Goal: Task Accomplishment & Management: Manage account settings

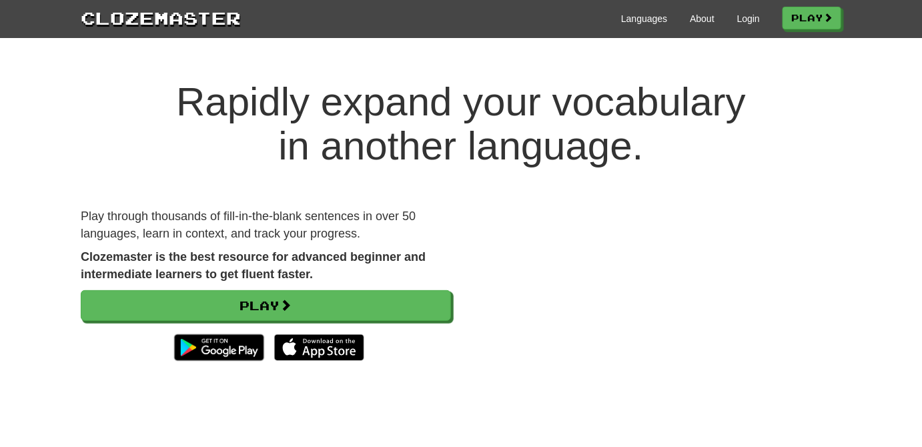
click at [760, 21] on div "Languages About Login Play" at bounding box center [541, 17] width 600 height 25
click at [745, 15] on link "Login" at bounding box center [748, 18] width 23 height 13
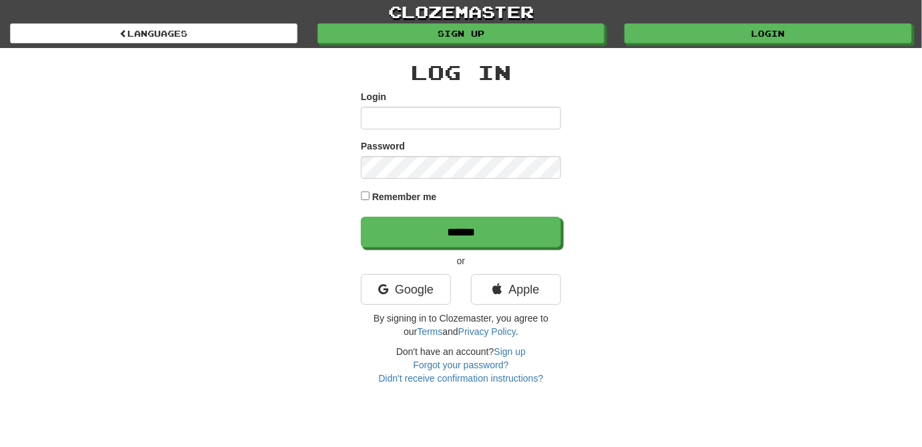
type input "**********"
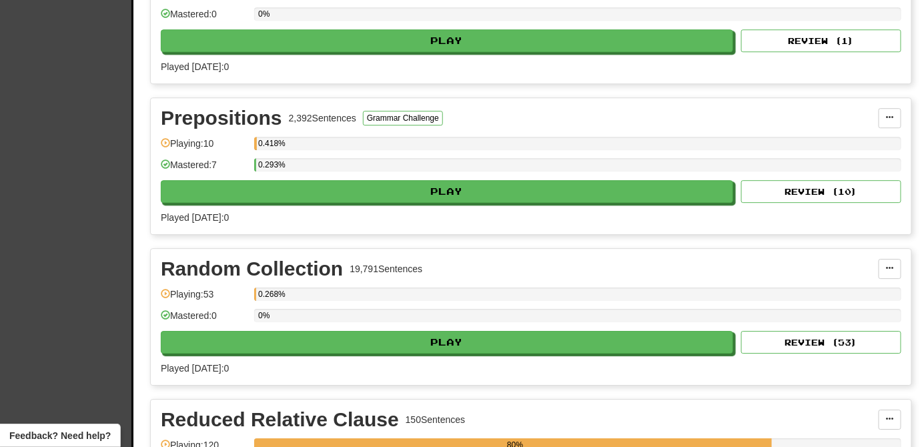
scroll to position [3154, 0]
